Goal: Information Seeking & Learning: Learn about a topic

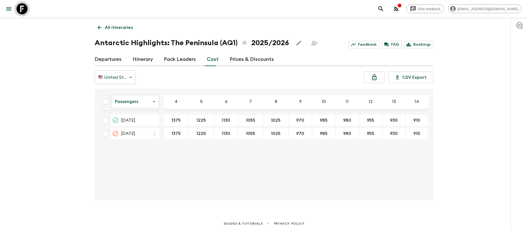
click at [25, 6] on icon at bounding box center [22, 8] width 11 height 11
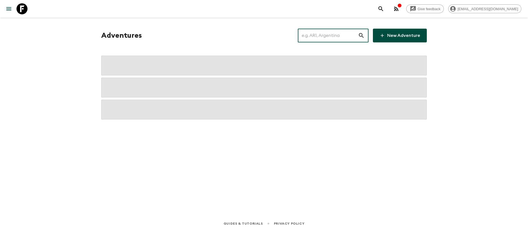
click at [324, 34] on input "text" at bounding box center [328, 35] width 60 height 15
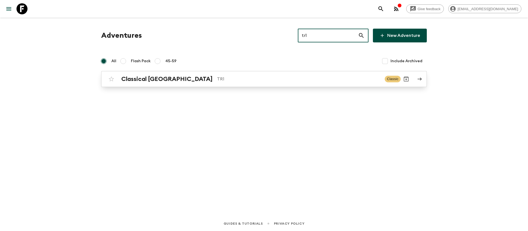
type input "tr1"
click at [149, 81] on h2 "Classical [GEOGRAPHIC_DATA]" at bounding box center [166, 78] width 91 height 7
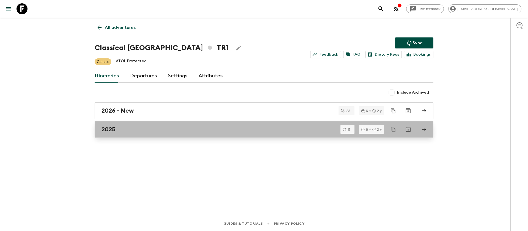
click at [97, 129] on link "2025" at bounding box center [264, 129] width 339 height 17
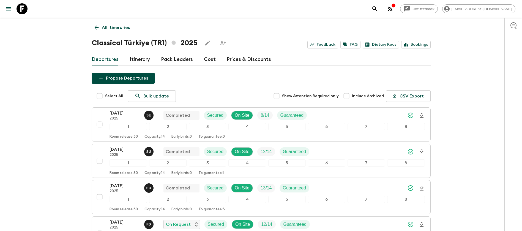
click at [28, 167] on div "Give feedback [EMAIL_ADDRESS][DOMAIN_NAME] All itineraries Classical [GEOGRAPHI…" at bounding box center [261, 168] width 522 height 337
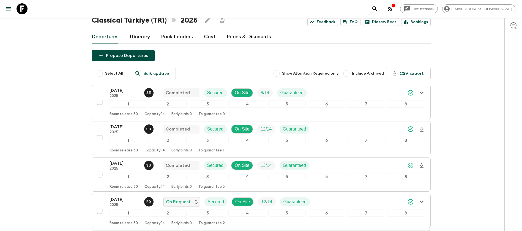
scroll to position [41, 0]
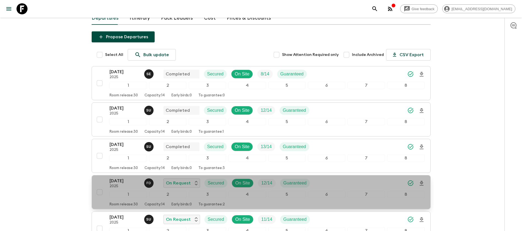
click at [120, 183] on p "[DATE]" at bounding box center [125, 181] width 30 height 7
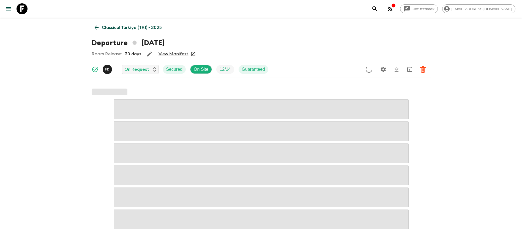
click at [181, 55] on link "View Manifest" at bounding box center [174, 54] width 30 height 6
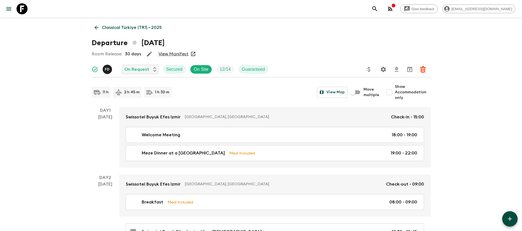
click at [97, 27] on icon at bounding box center [97, 27] width 6 height 6
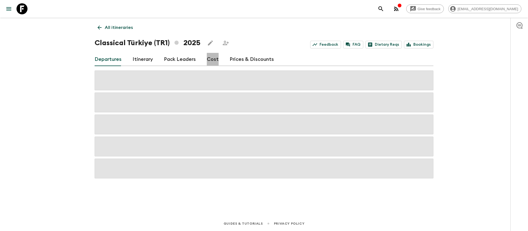
click at [209, 61] on link "Cost" at bounding box center [213, 59] width 12 height 13
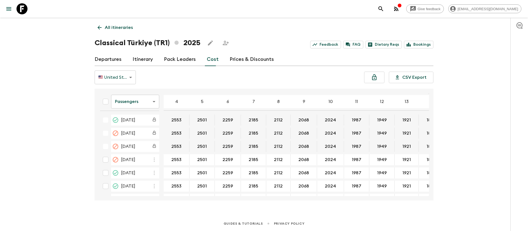
scroll to position [330, 0]
click at [146, 102] on body "Give feedback [EMAIL_ADDRESS][DOMAIN_NAME] All itineraries Classical [GEOGRAPHI…" at bounding box center [264, 115] width 528 height 231
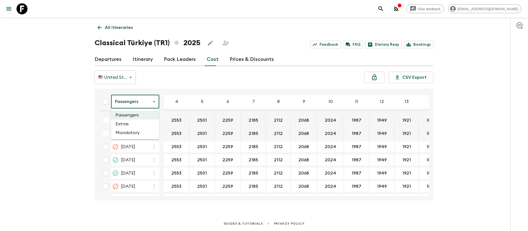
click at [151, 122] on li "Extras" at bounding box center [135, 123] width 48 height 9
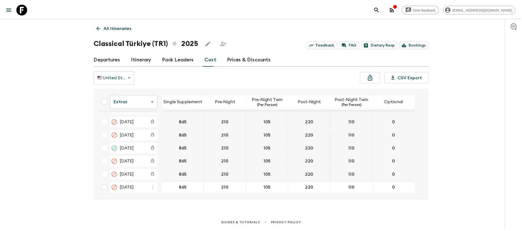
scroll to position [330, 0]
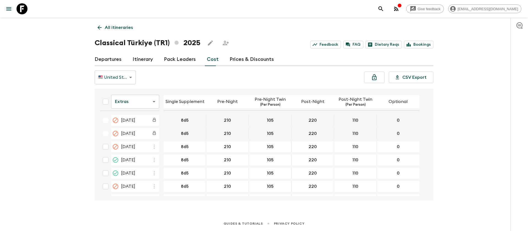
click at [80, 73] on div "Give feedback [EMAIL_ADDRESS][DOMAIN_NAME] All itineraries Classical [GEOGRAPHI…" at bounding box center [264, 115] width 528 height 231
click at [81, 91] on div "Give feedback [EMAIL_ADDRESS][DOMAIN_NAME] All itineraries Classical [GEOGRAPHI…" at bounding box center [264, 115] width 528 height 231
click at [23, 6] on icon at bounding box center [22, 8] width 11 height 11
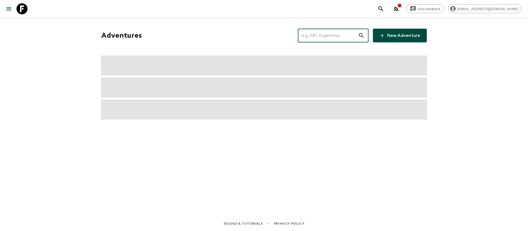
click at [348, 28] on input "text" at bounding box center [328, 35] width 60 height 15
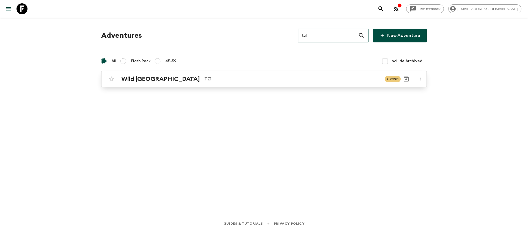
type input "tz1"
click at [165, 77] on div "Wild Tanzania TZ1" at bounding box center [250, 78] width 259 height 7
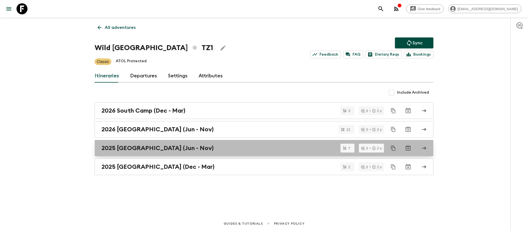
click at [165, 146] on h2 "2025 [GEOGRAPHIC_DATA] (Jun - Nov)" at bounding box center [158, 147] width 112 height 7
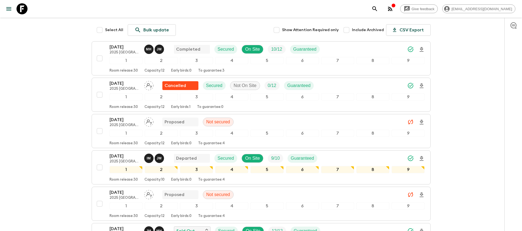
scroll to position [124, 0]
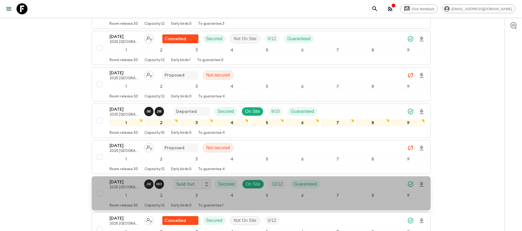
click at [115, 179] on p "[DATE]" at bounding box center [125, 182] width 30 height 7
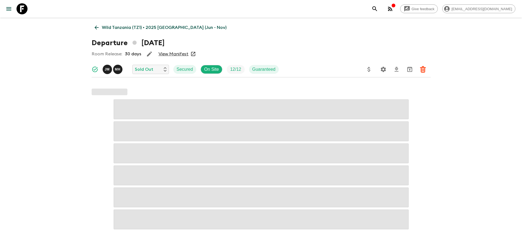
click at [168, 53] on link "View Manifest" at bounding box center [174, 54] width 30 height 6
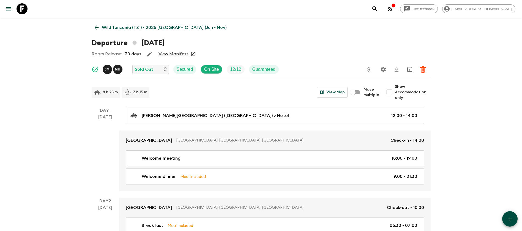
click at [100, 26] on link "Wild Tanzania (TZ1) • 2025 [GEOGRAPHIC_DATA] (Jun - Nov)" at bounding box center [161, 27] width 138 height 11
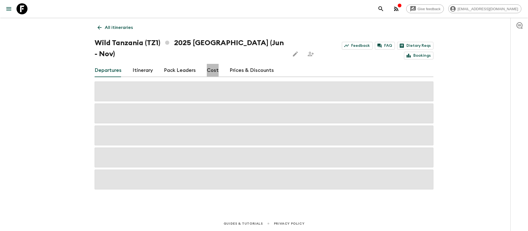
click at [208, 64] on link "Cost" at bounding box center [213, 70] width 12 height 13
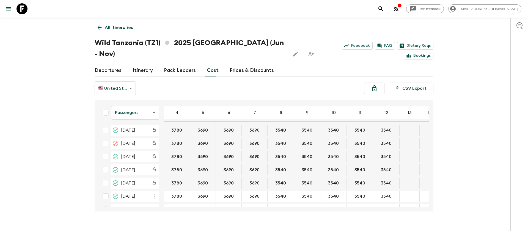
scroll to position [146, 0]
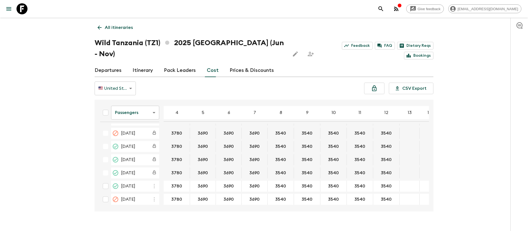
click at [149, 104] on body "Give feedback [EMAIL_ADDRESS][DOMAIN_NAME] All itineraries Wild [GEOGRAPHIC_DAT…" at bounding box center [264, 121] width 528 height 242
click at [133, 124] on li "Extras" at bounding box center [135, 123] width 48 height 9
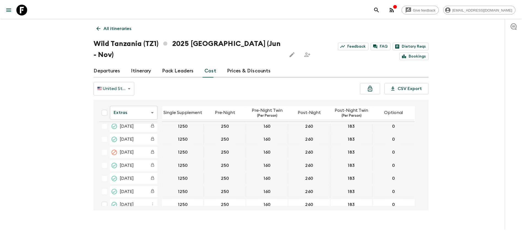
scroll to position [143, 0]
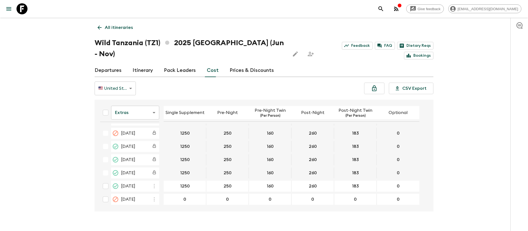
click at [29, 7] on link at bounding box center [21, 8] width 15 height 15
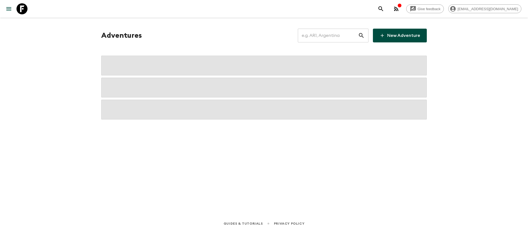
click at [337, 36] on input "text" at bounding box center [328, 35] width 60 height 15
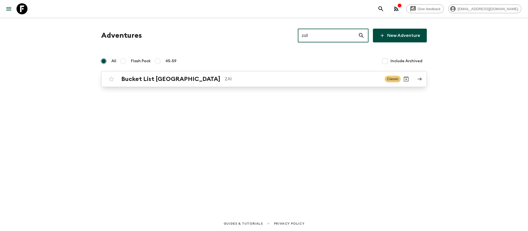
type input "za1"
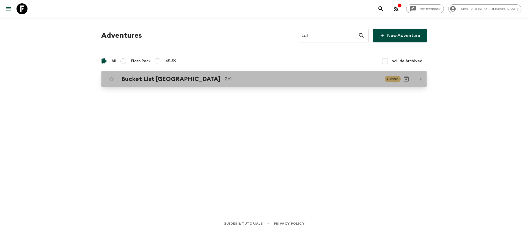
click at [187, 83] on div "Bucket List [GEOGRAPHIC_DATA] ZA1 Classic" at bounding box center [253, 78] width 295 height 11
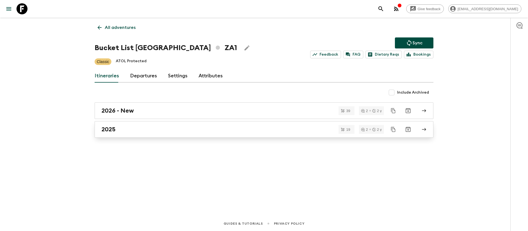
click at [111, 130] on h2 "2025" at bounding box center [109, 129] width 14 height 7
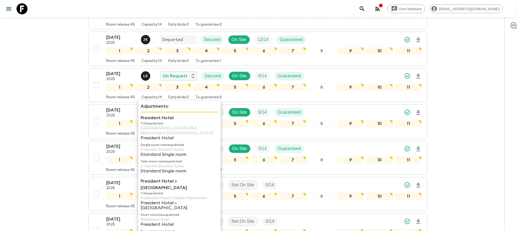
scroll to position [206, 0]
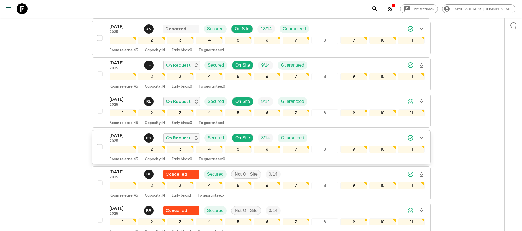
click at [125, 132] on p "[DATE]" at bounding box center [125, 135] width 30 height 7
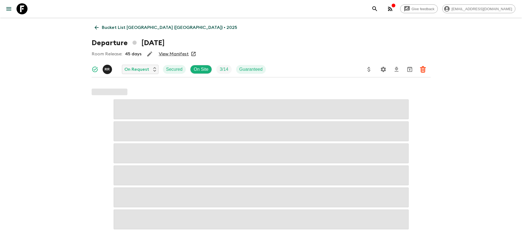
click at [182, 53] on link "View Manifest" at bounding box center [174, 54] width 30 height 6
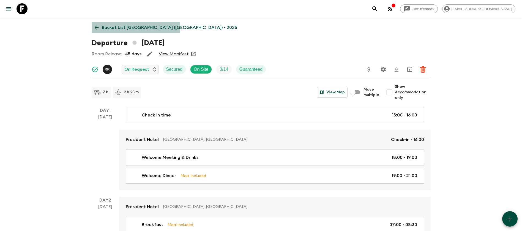
click at [92, 26] on link "Bucket List [GEOGRAPHIC_DATA] ([GEOGRAPHIC_DATA]) • 2025" at bounding box center [166, 27] width 149 height 11
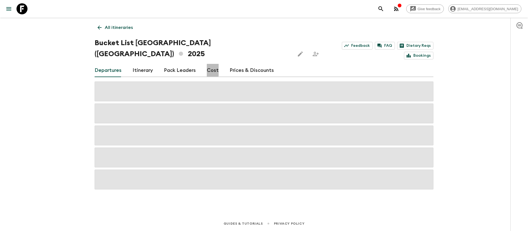
click at [210, 64] on link "Cost" at bounding box center [213, 70] width 12 height 13
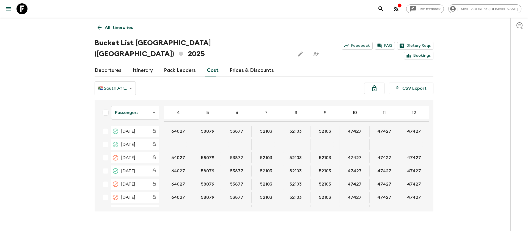
click at [458, 71] on div "Give feedback [EMAIL_ADDRESS][DOMAIN_NAME] All itineraries Bucket List [GEOGRAP…" at bounding box center [264, 121] width 528 height 242
